Goal: Information Seeking & Learning: Check status

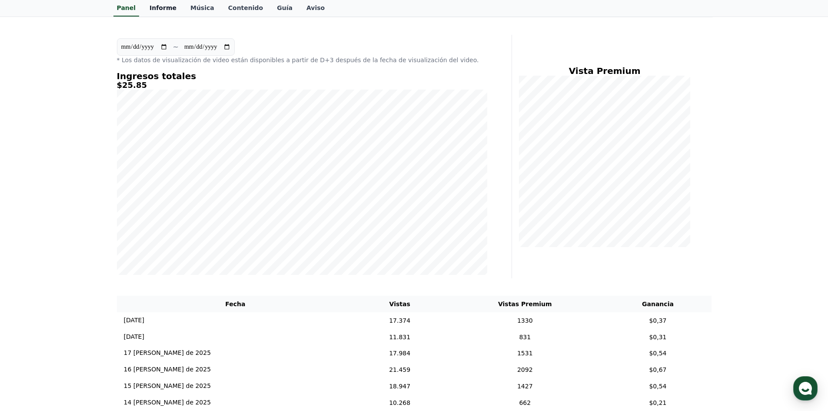
click at [163, 14] on link "Informe" at bounding box center [163, 8] width 41 height 17
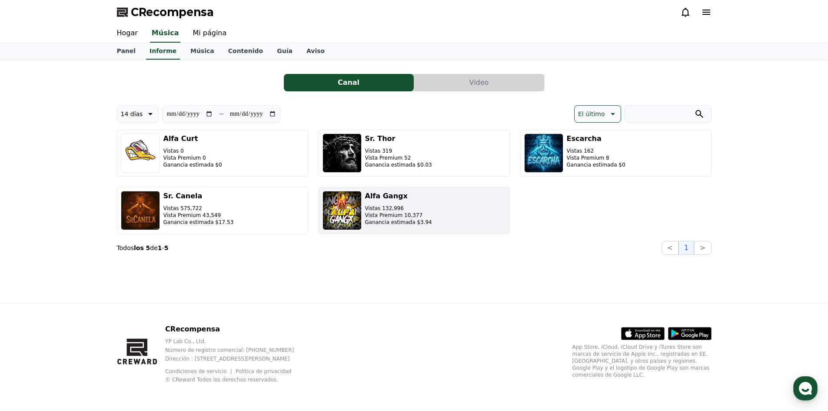
click at [365, 213] on font "Vista Premium 10,377" at bounding box center [394, 215] width 58 height 6
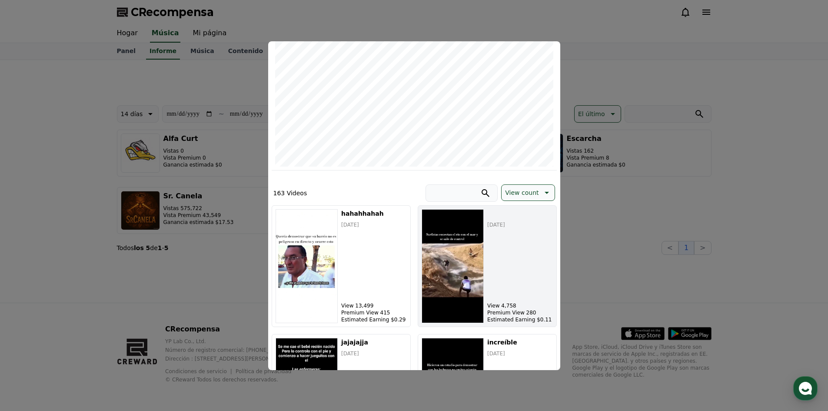
scroll to position [130, 0]
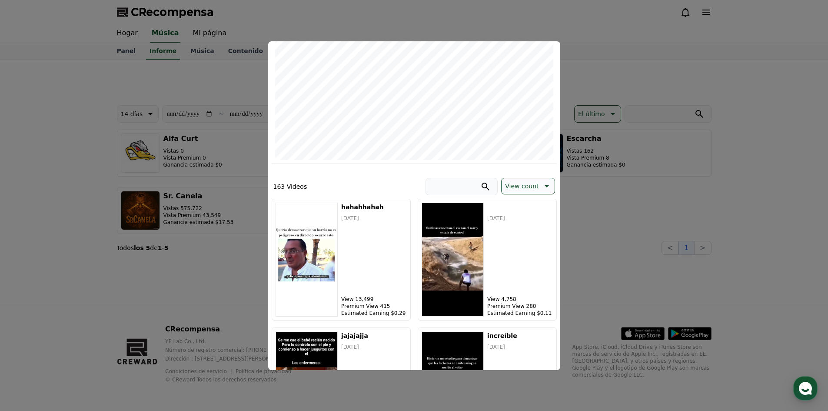
click at [534, 196] on div "163 Videos View count" at bounding box center [414, 188] width 285 height 21
click at [530, 189] on p "View count" at bounding box center [521, 186] width 33 height 12
click at [531, 210] on div "Latest View Count User Revenue" at bounding box center [527, 231] width 53 height 64
click at [521, 207] on button "Latest" at bounding box center [514, 208] width 26 height 19
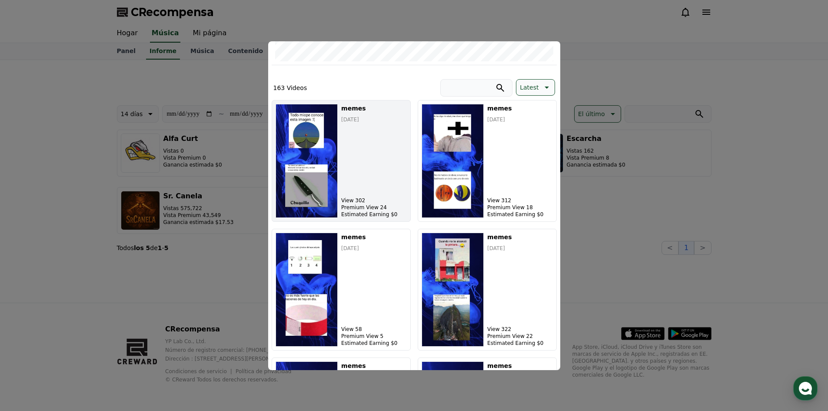
scroll to position [138, 0]
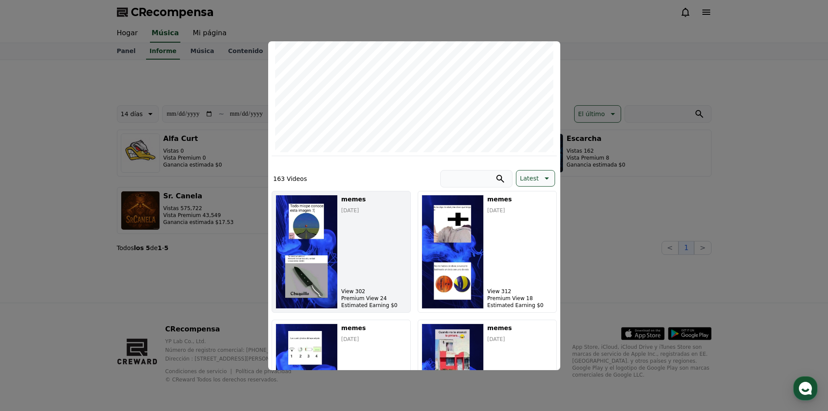
click at [361, 232] on div "memes [DATE] View 302 Premium View 24 Estimated Earning $0" at bounding box center [373, 252] width 65 height 114
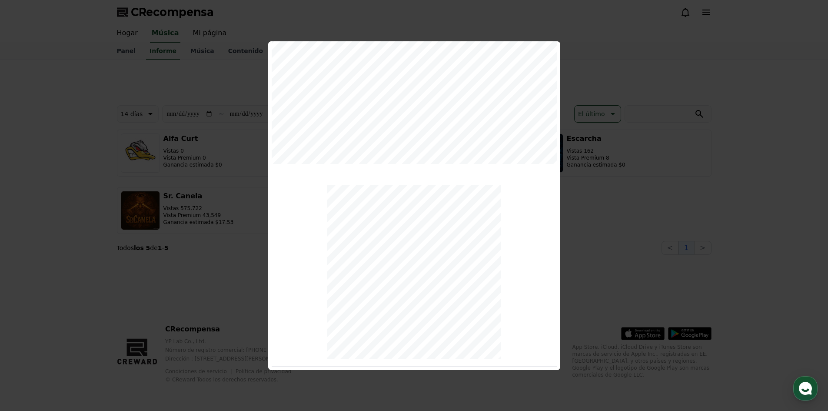
scroll to position [0, 0]
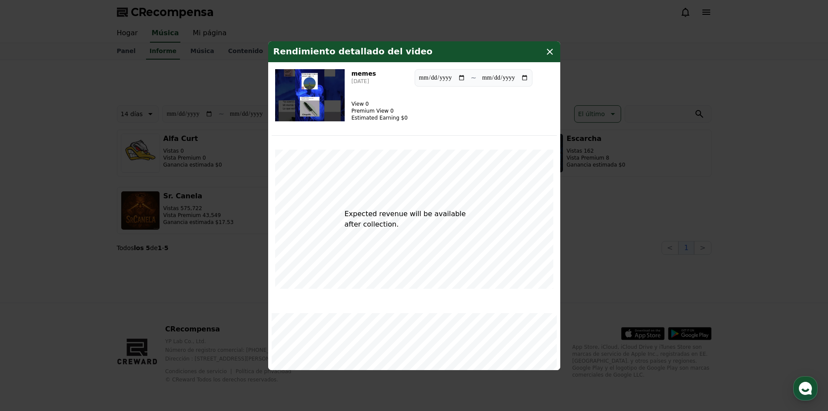
click at [552, 43] on div "Rendimiento detallado del video" at bounding box center [414, 51] width 292 height 21
click at [551, 48] on icon "modal" at bounding box center [549, 51] width 10 height 10
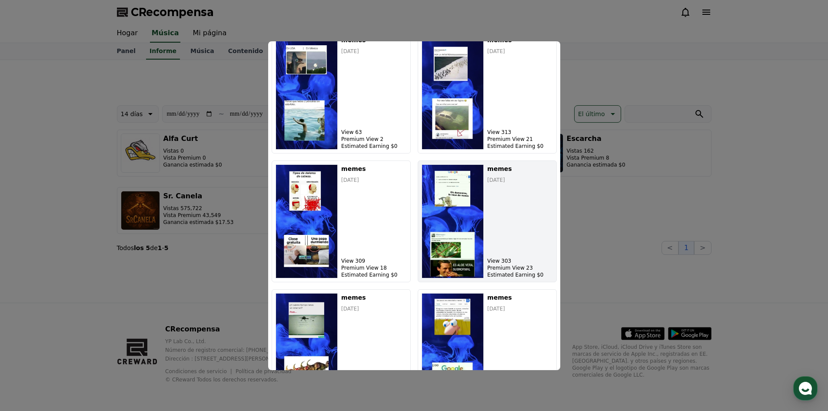
scroll to position [616, 0]
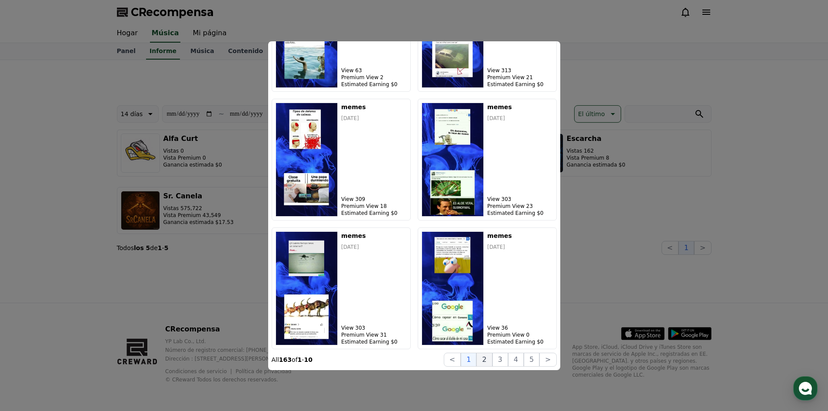
click at [492, 356] on button "2" at bounding box center [500, 359] width 16 height 14
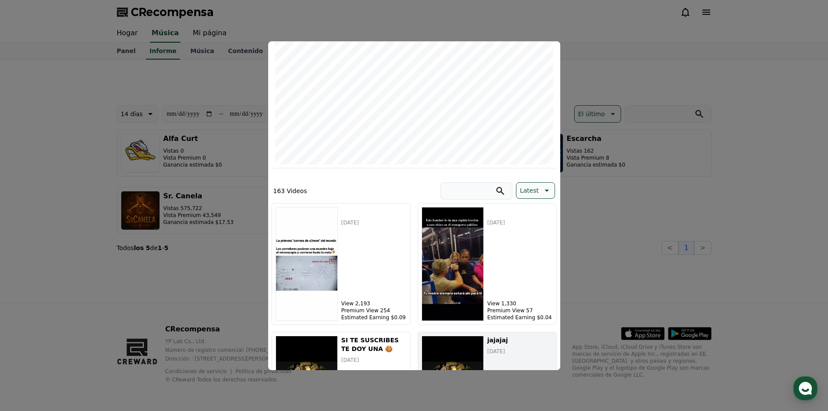
scroll to position [304, 0]
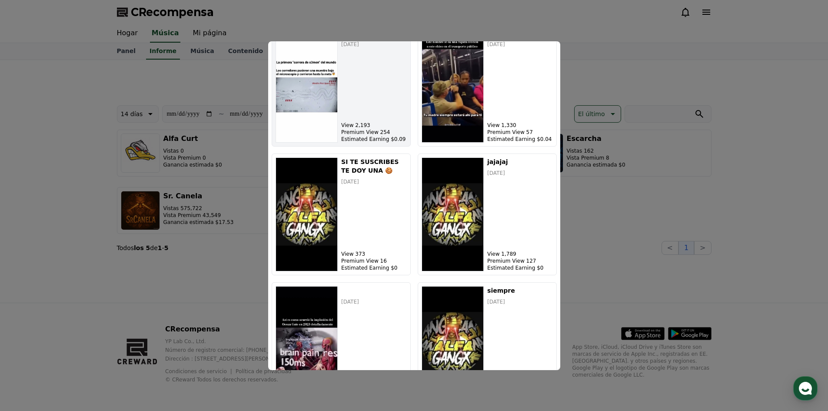
click at [341, 118] on div "‎ ‎ ‎ ‎ ‎ ‎ [DATE] View 2,193 Premium View 254 Estimated Earning $0.09" at bounding box center [373, 86] width 65 height 114
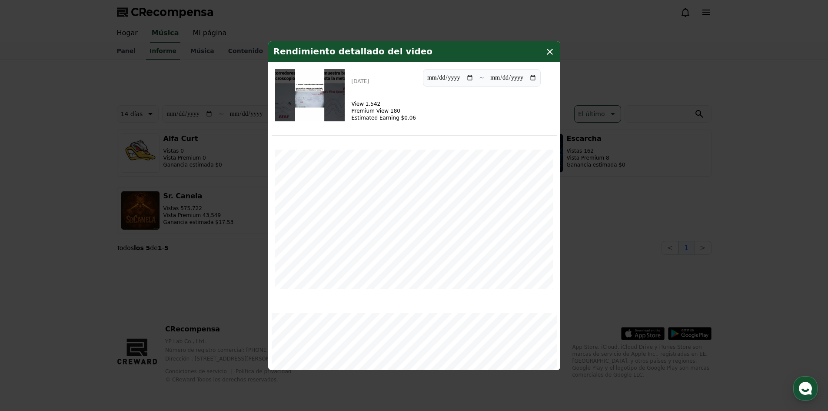
click at [319, 99] on img "modal" at bounding box center [310, 95] width 70 height 52
click at [548, 51] on icon "modal" at bounding box center [549, 51] width 10 height 10
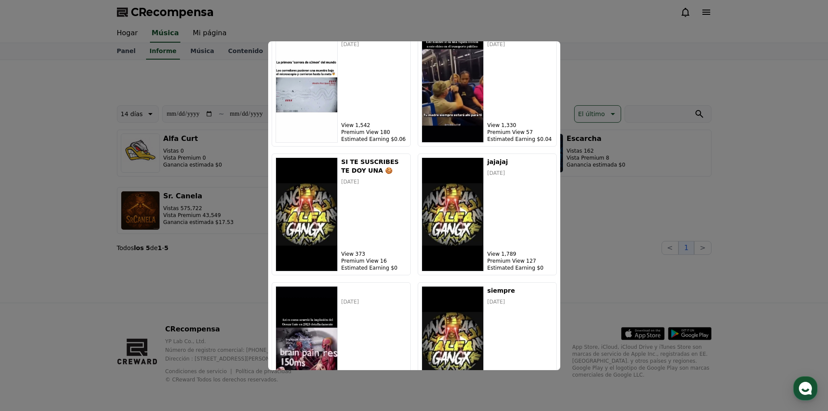
click at [571, 62] on button "cerrar modal" at bounding box center [414, 205] width 828 height 411
